Goal: Information Seeking & Learning: Learn about a topic

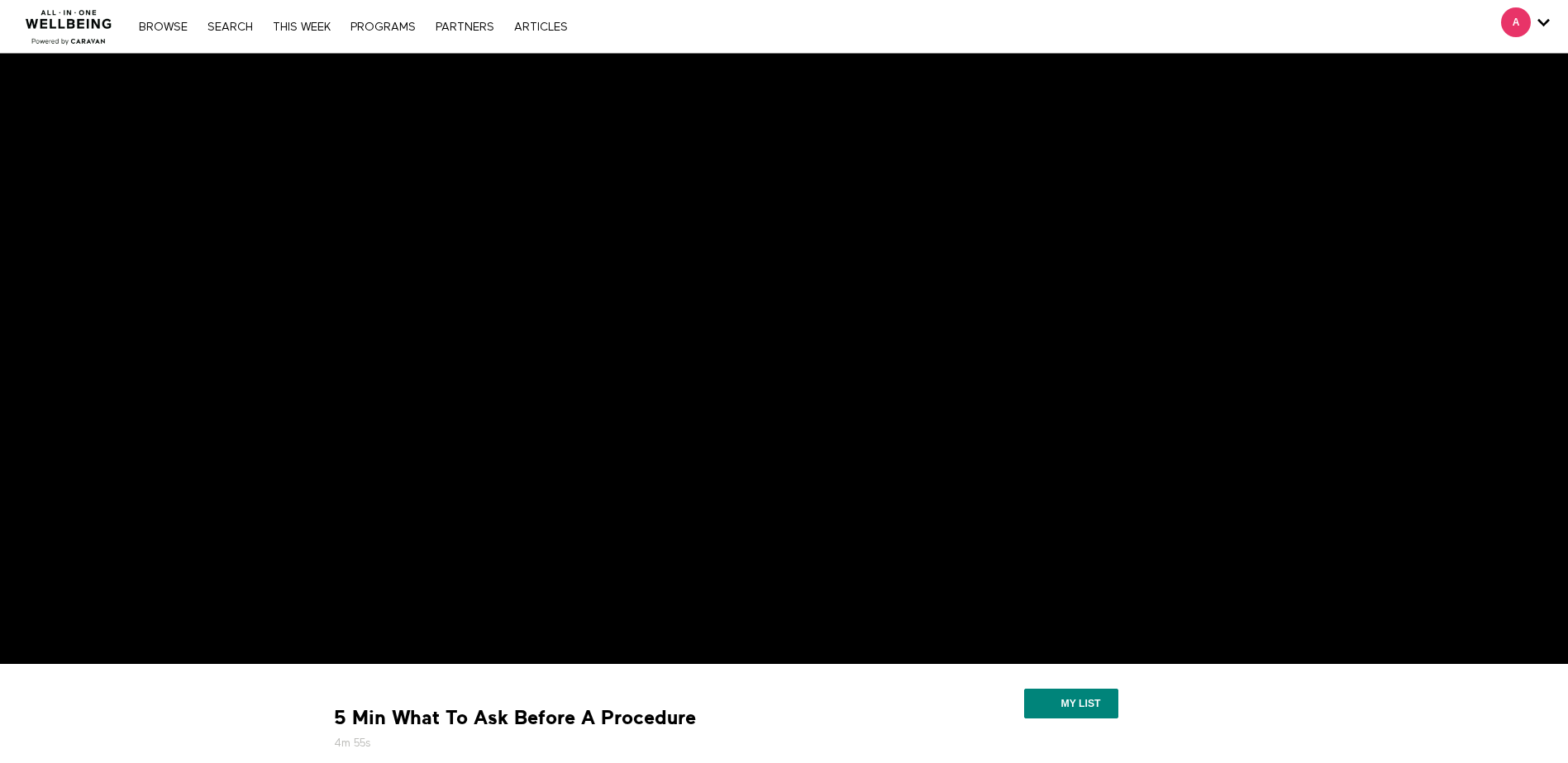
scroll to position [267, 0]
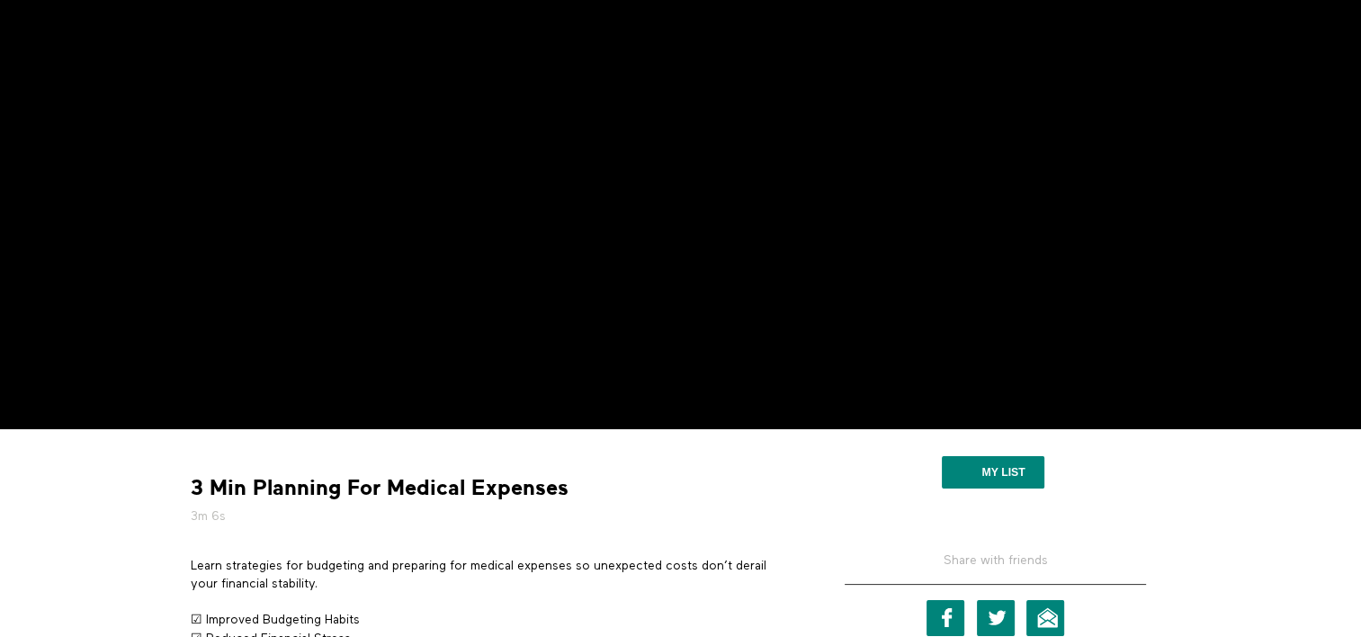
scroll to position [133, 0]
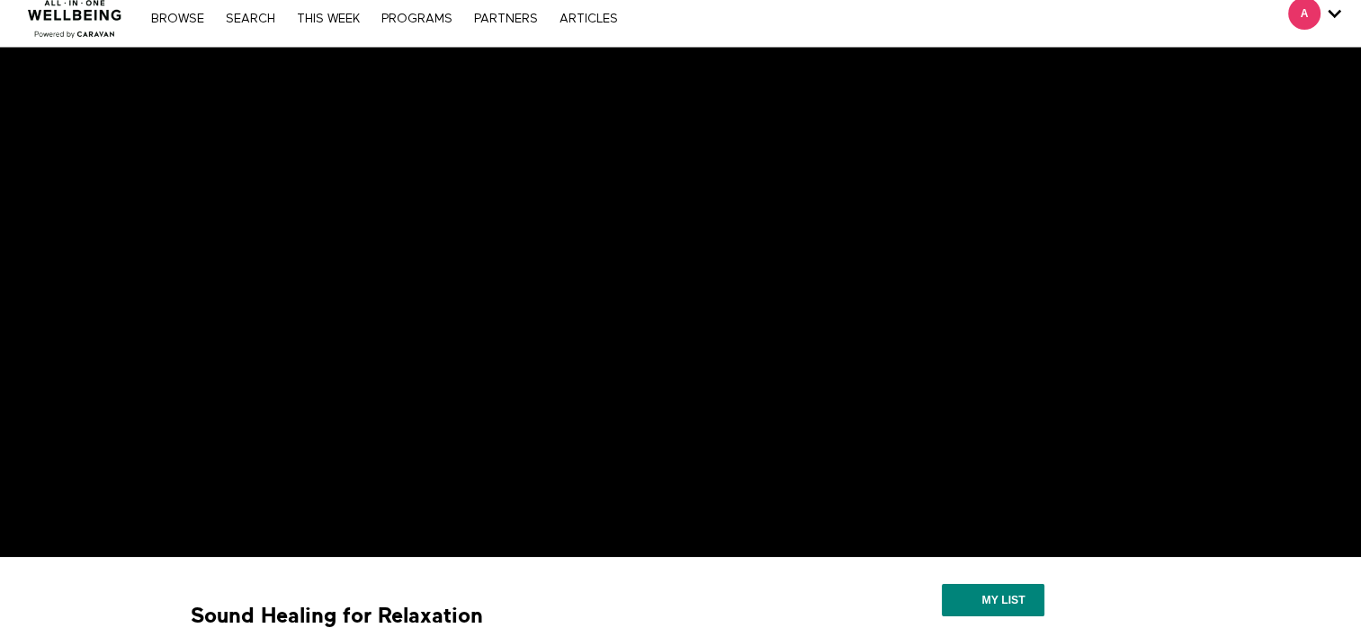
scroll to position [7, 0]
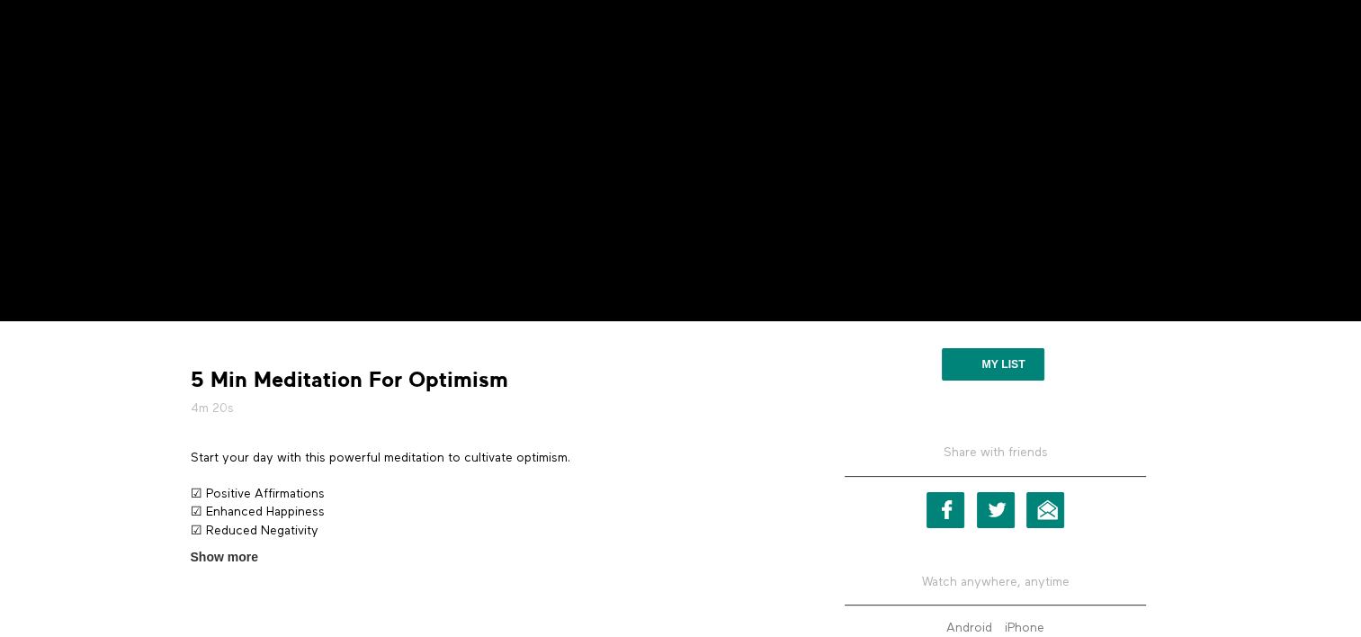
scroll to position [247, 0]
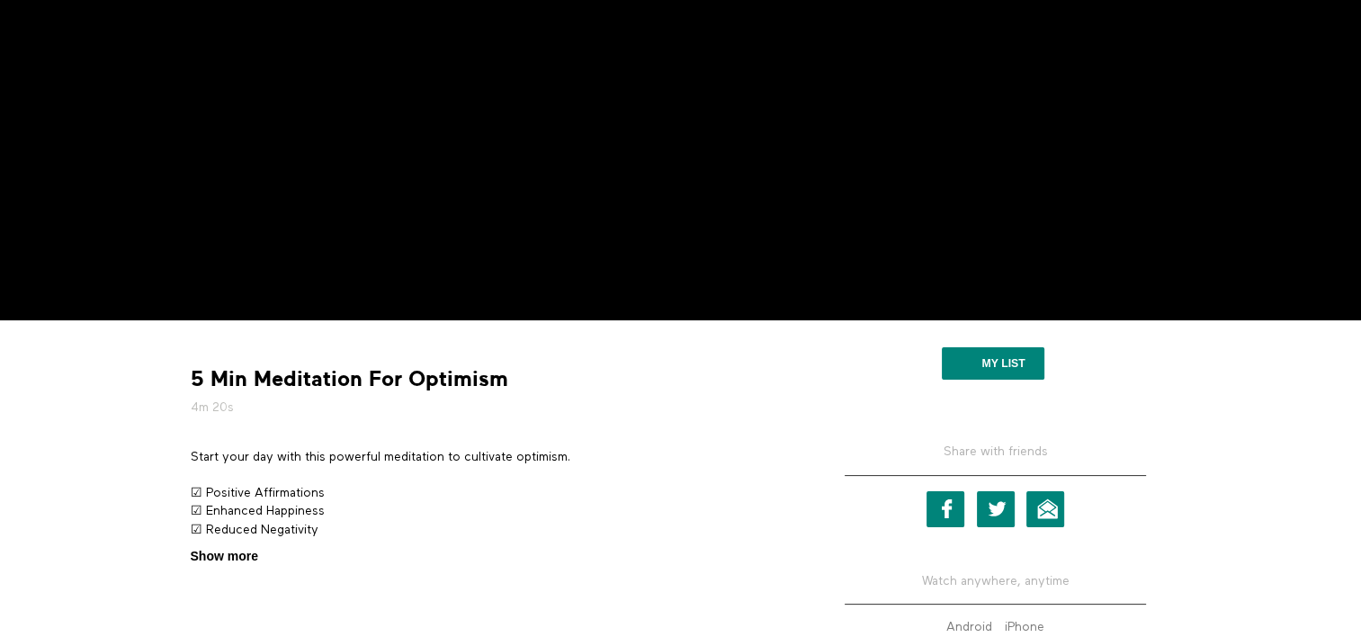
click at [232, 558] on span "Show more" at bounding box center [224, 556] width 67 height 19
click at [0, 0] on input "Show more Show less" at bounding box center [0, 0] width 0 height 0
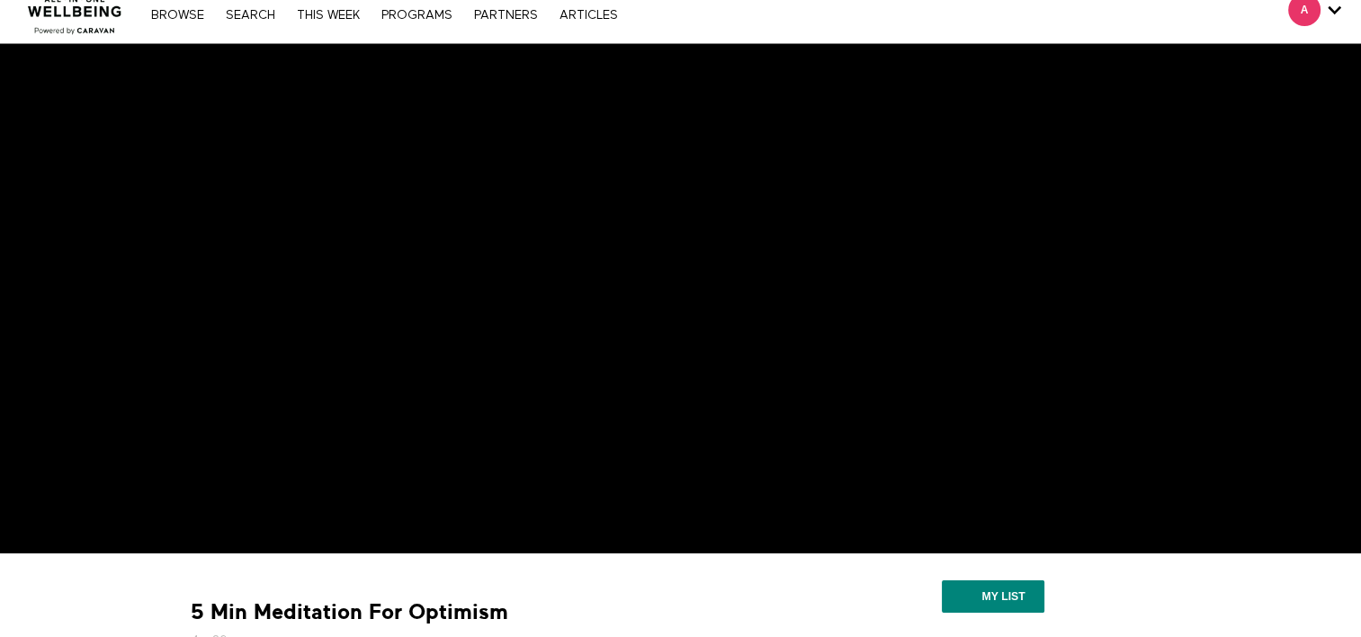
scroll to position [11, 0]
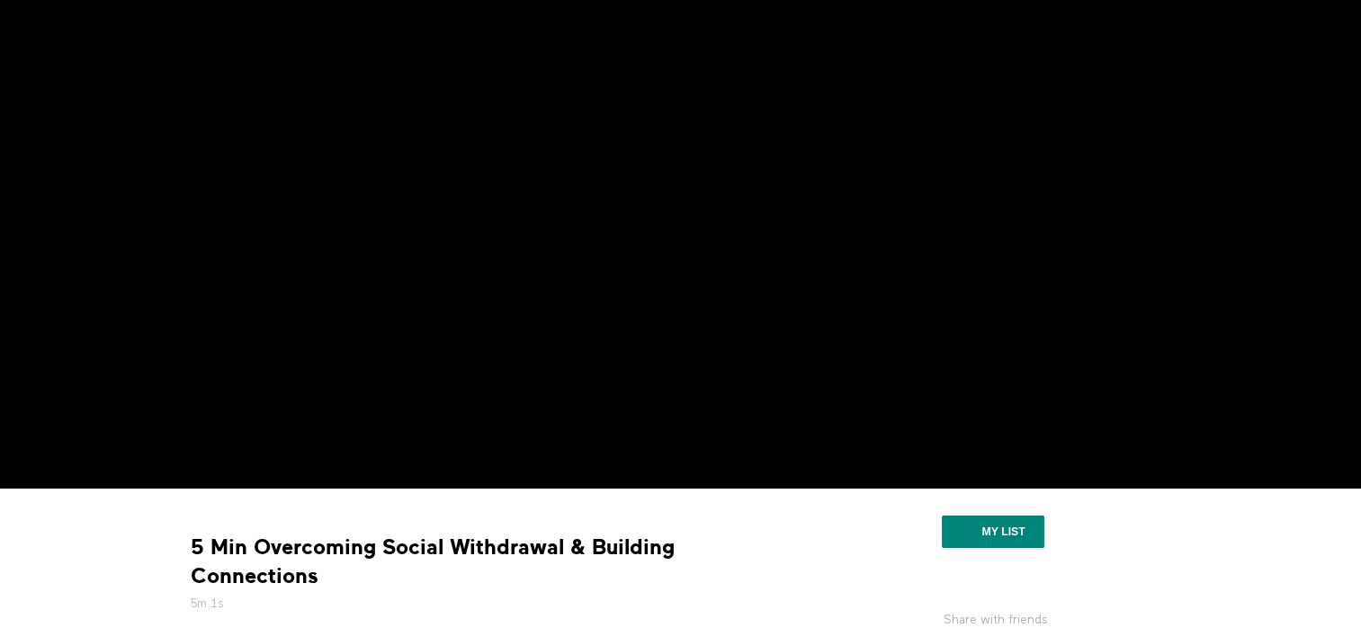
scroll to position [81, 0]
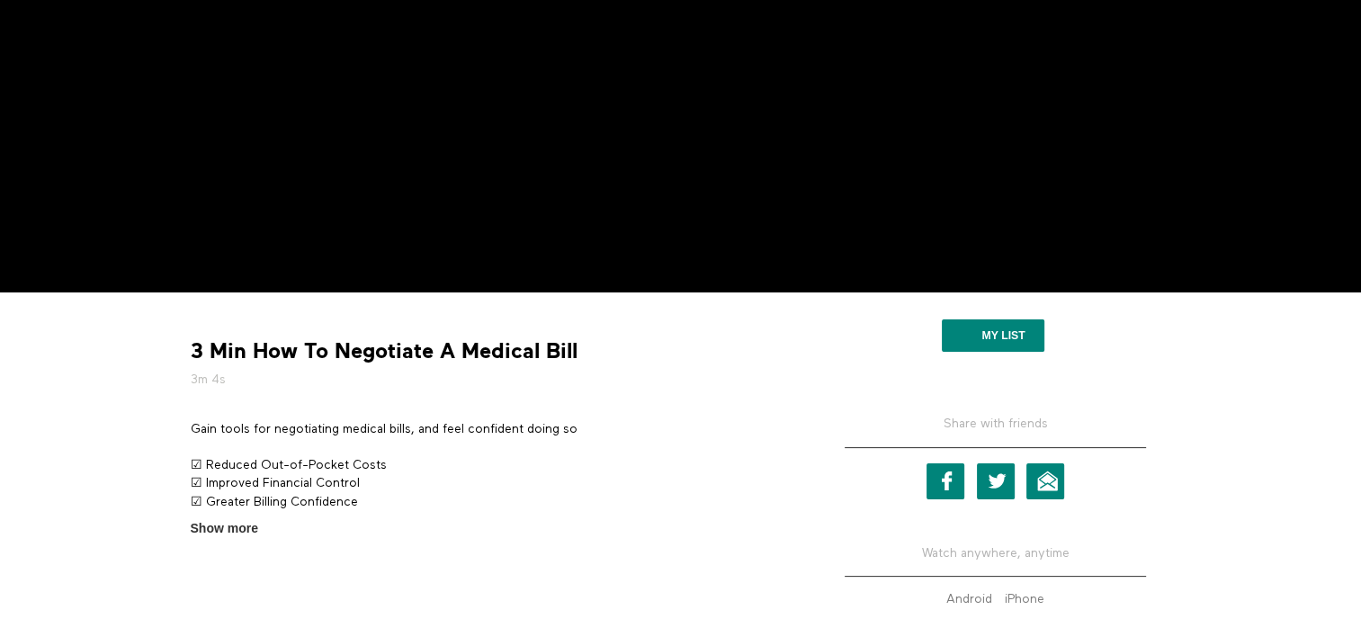
scroll to position [276, 0]
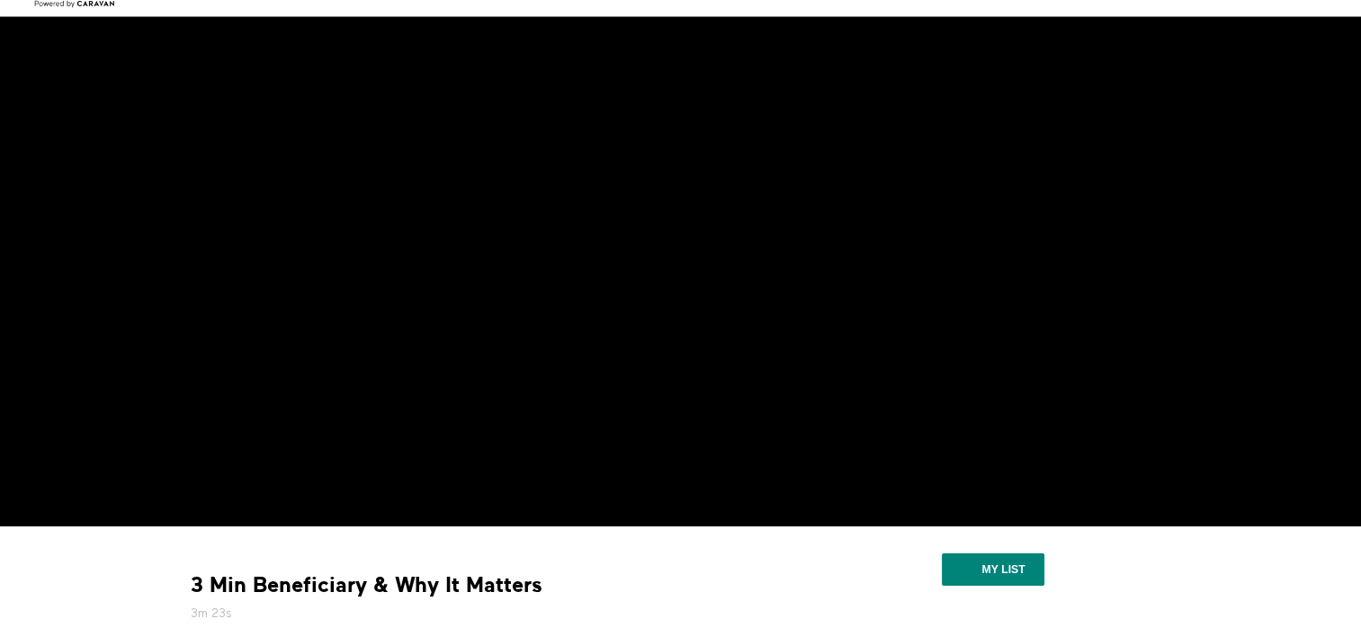
scroll to position [42, 0]
